Goal: Navigation & Orientation: Find specific page/section

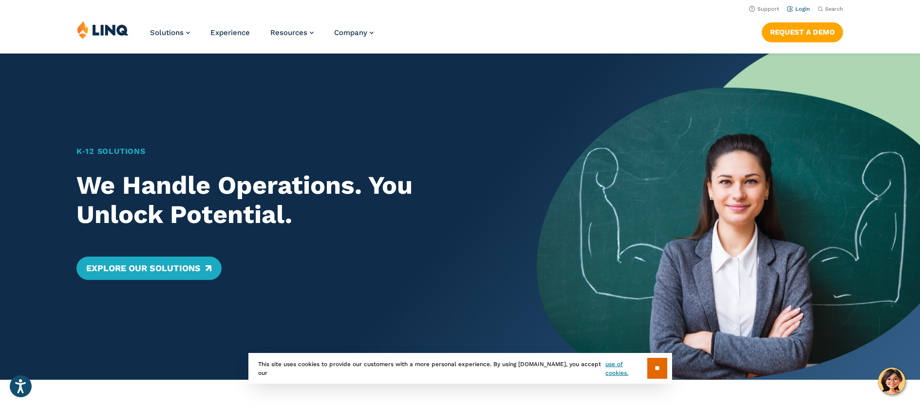
click at [801, 9] on link "Login" at bounding box center [798, 9] width 23 height 6
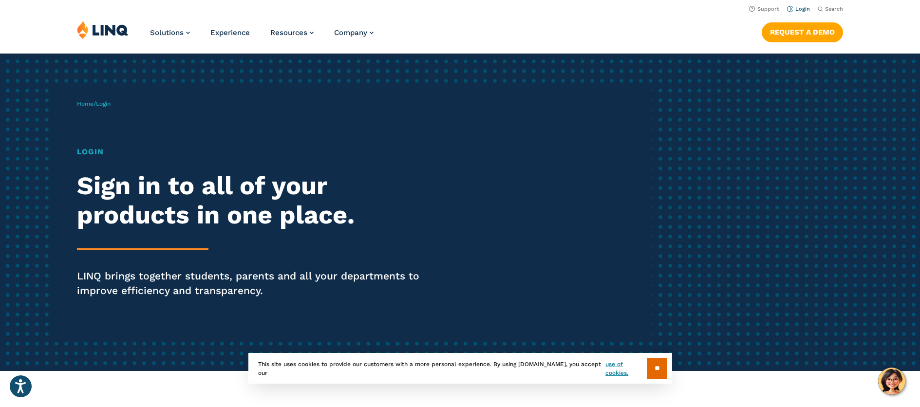
click at [802, 9] on link "Login" at bounding box center [798, 9] width 23 height 6
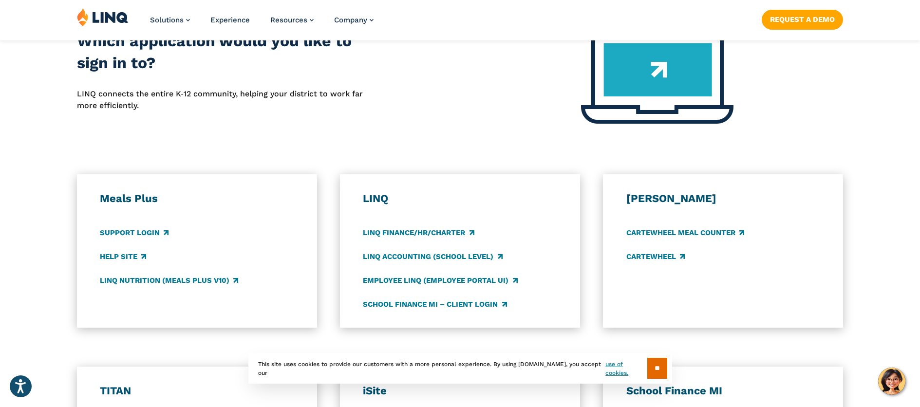
scroll to position [426, 0]
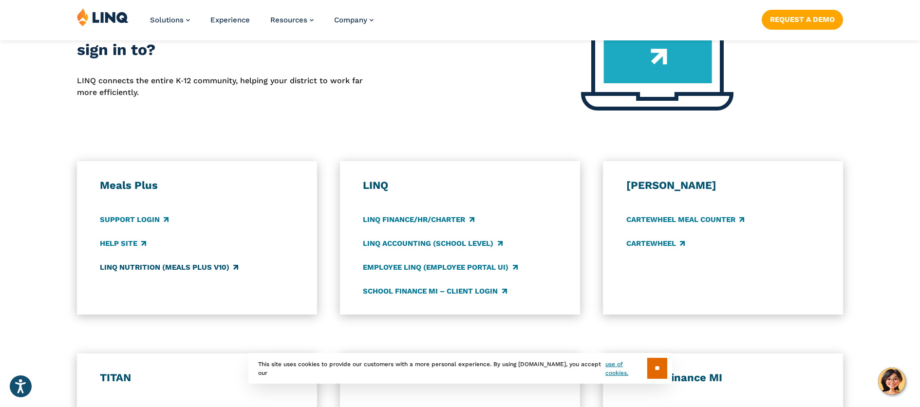
click at [167, 265] on link "LINQ Nutrition (Meals Plus v10)" at bounding box center [169, 267] width 138 height 11
